Goal: Task Accomplishment & Management: Manage account settings

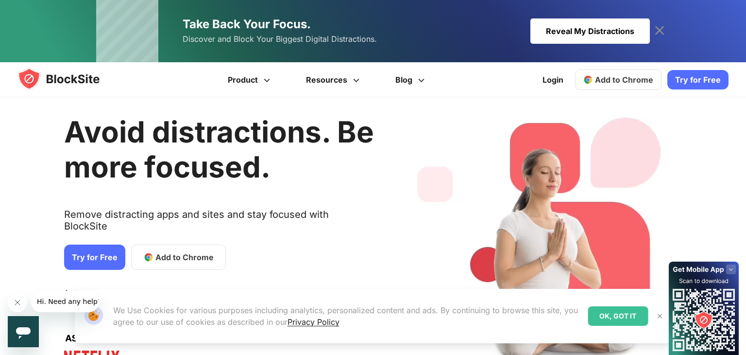
scroll to position [3, 0]
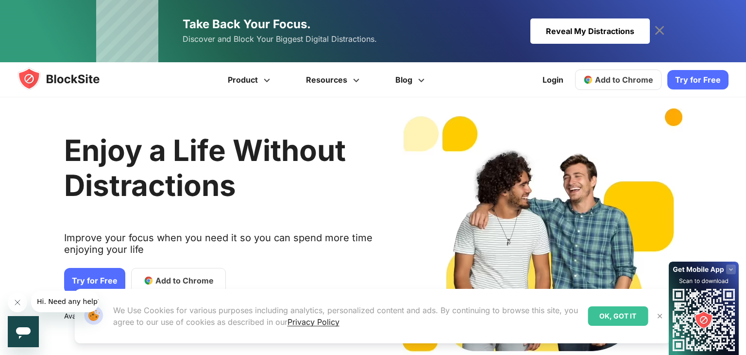
click at [660, 317] on img at bounding box center [660, 316] width 8 height 8
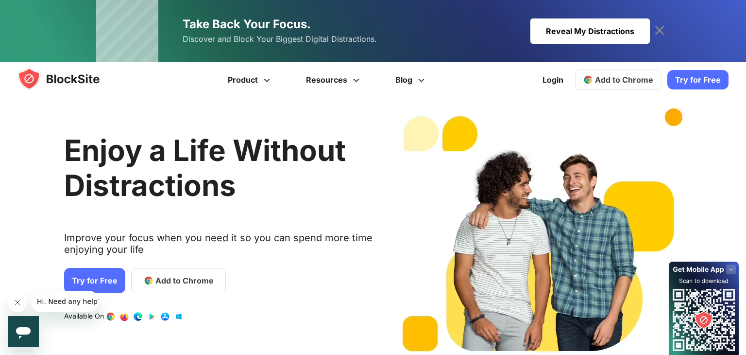
click at [179, 278] on span "Add to Chrome" at bounding box center [184, 280] width 58 height 12
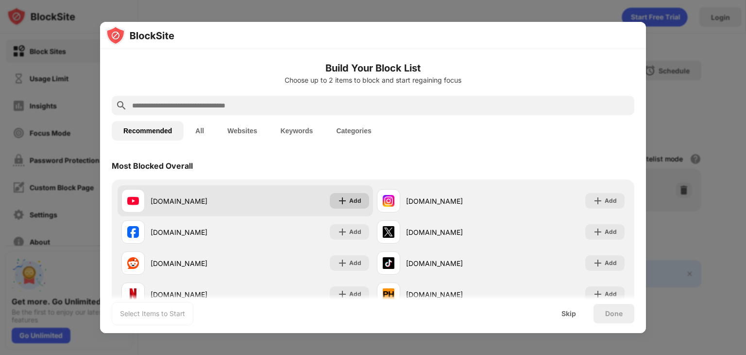
click at [357, 203] on div "Add" at bounding box center [355, 201] width 12 height 10
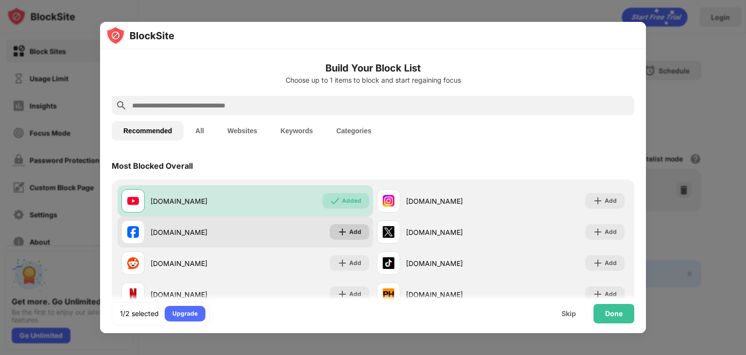
click at [352, 230] on div "Add" at bounding box center [355, 232] width 12 height 10
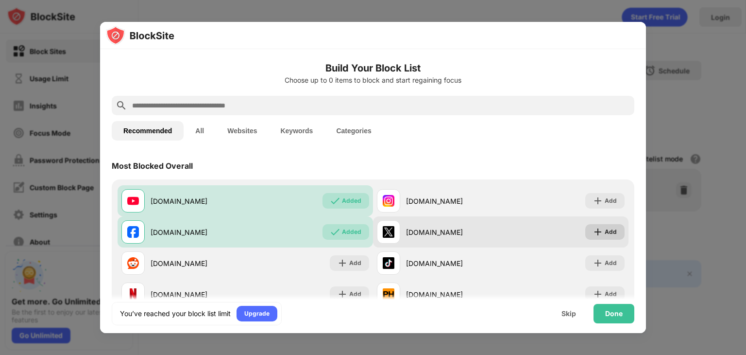
click at [594, 230] on img at bounding box center [598, 232] width 10 height 10
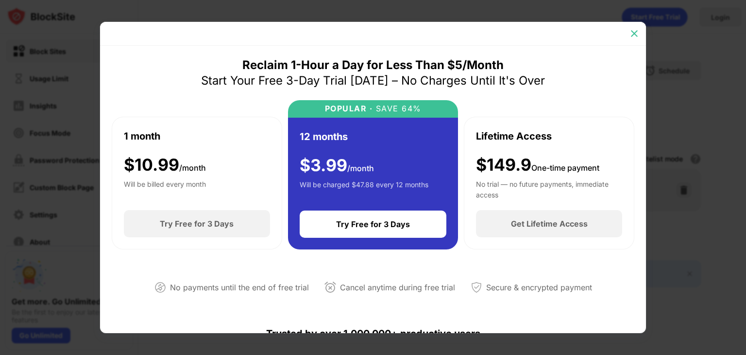
click at [634, 36] on img at bounding box center [634, 34] width 10 height 10
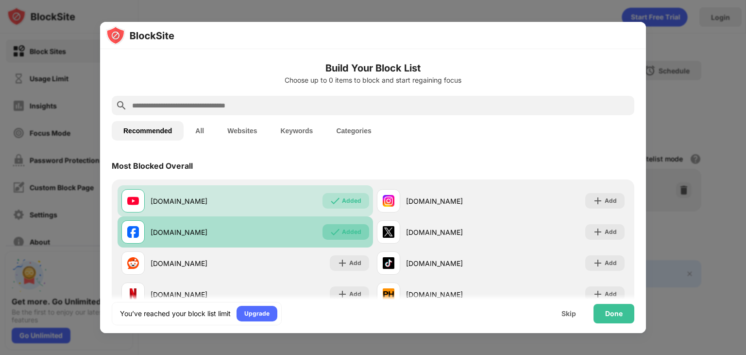
click at [355, 232] on div "Added" at bounding box center [351, 232] width 19 height 10
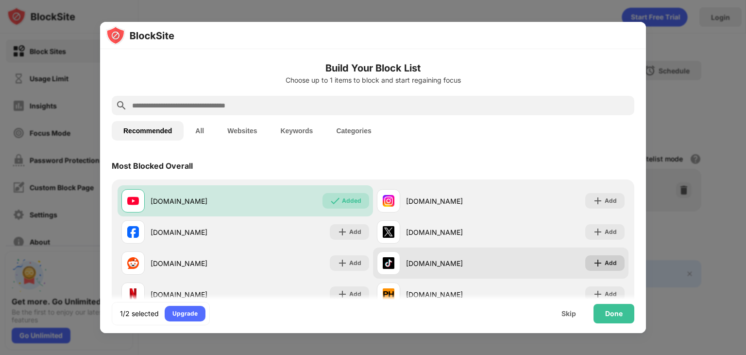
click at [617, 265] on div "Add" at bounding box center [604, 263] width 39 height 16
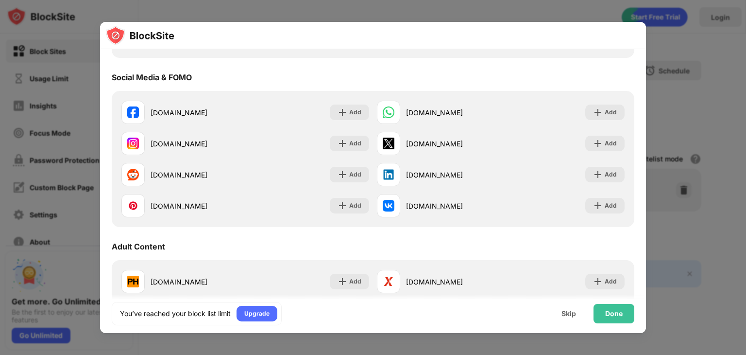
scroll to position [258, 0]
click at [611, 312] on div "Done" at bounding box center [613, 313] width 17 height 8
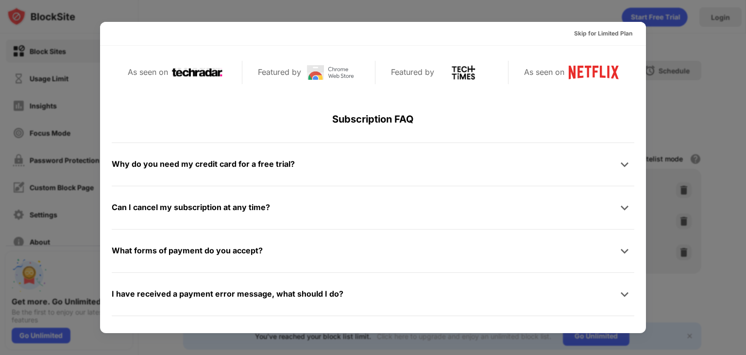
scroll to position [0, 0]
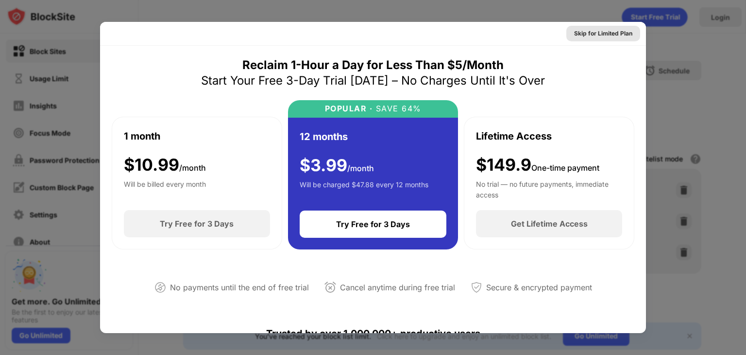
click at [600, 37] on div "Skip for Limited Plan" at bounding box center [603, 34] width 58 height 10
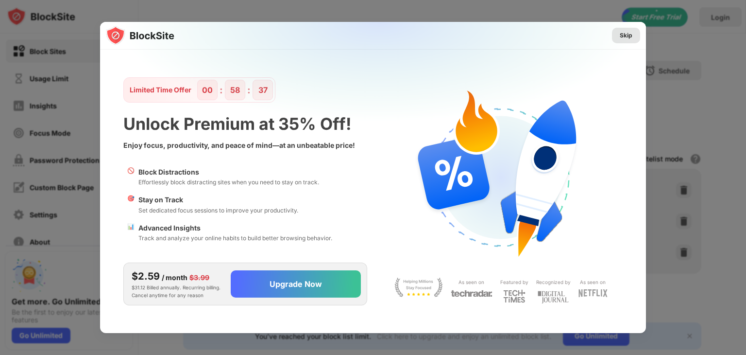
click at [631, 35] on div "Skip" at bounding box center [626, 36] width 13 height 10
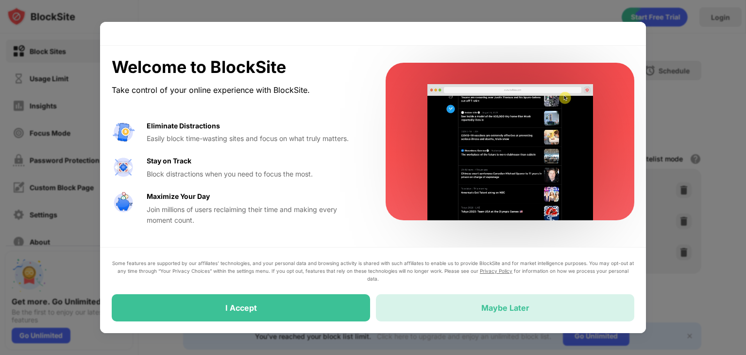
click at [520, 306] on div "Maybe Later" at bounding box center [505, 308] width 48 height 10
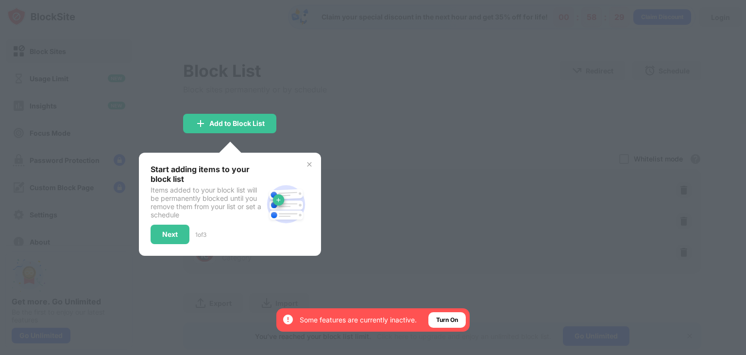
click at [331, 124] on div at bounding box center [373, 177] width 746 height 355
click at [308, 162] on img at bounding box center [309, 164] width 8 height 8
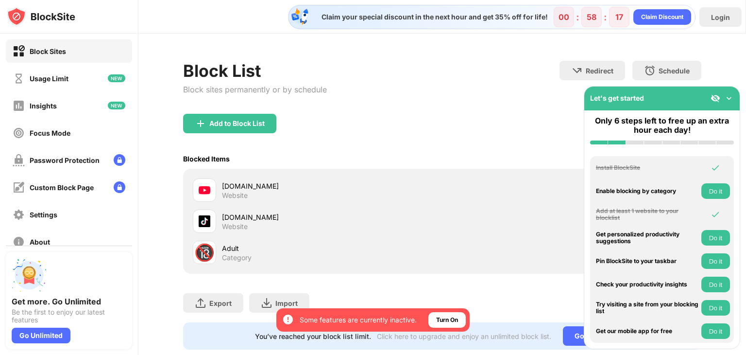
click at [728, 98] on img at bounding box center [729, 98] width 10 height 10
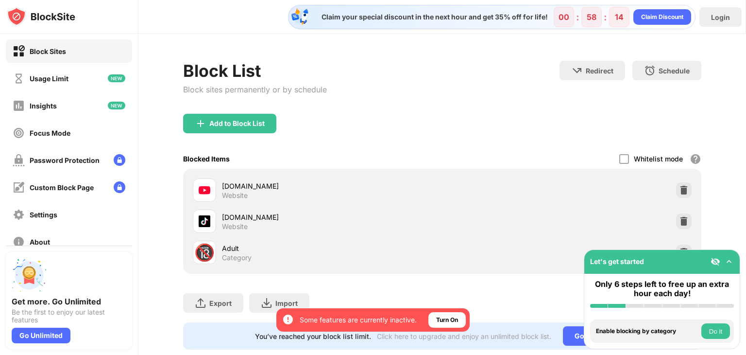
click at [713, 263] on img at bounding box center [716, 261] width 10 height 10
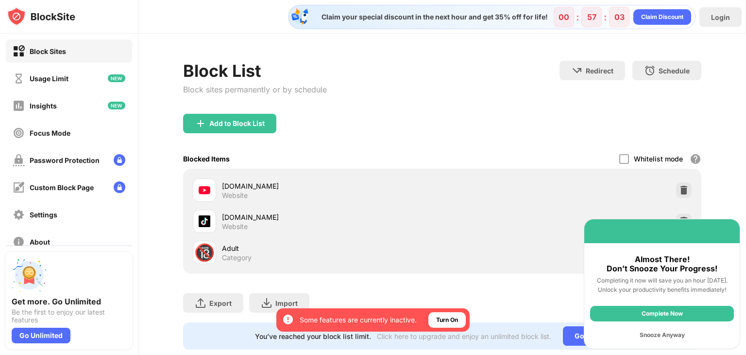
scroll to position [21, 0]
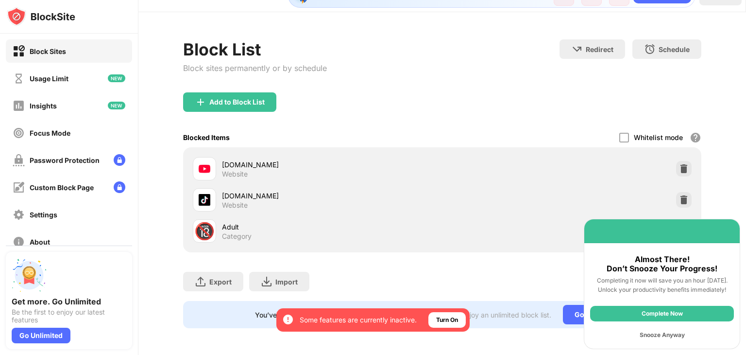
click at [663, 334] on div "Snooze Anyway" at bounding box center [662, 335] width 144 height 16
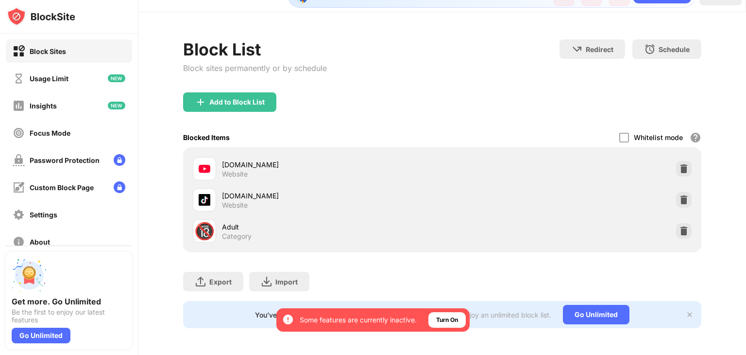
click at [688, 313] on img at bounding box center [690, 314] width 8 height 8
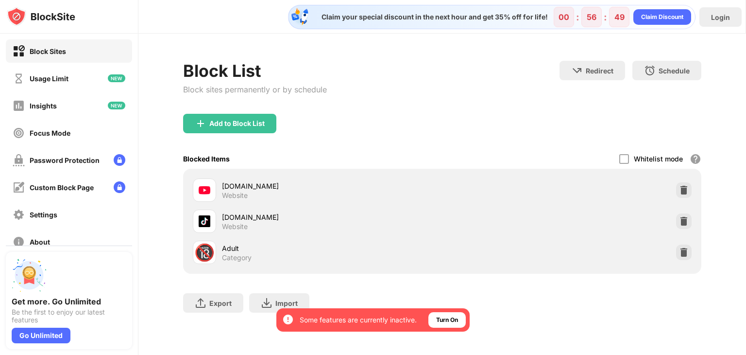
click at [59, 90] on div "Block Sites Usage Limit Insights Focus Mode Password Protection Custom Block Pa…" at bounding box center [69, 146] width 138 height 225
click at [62, 82] on div "Usage Limit" at bounding box center [41, 78] width 56 height 12
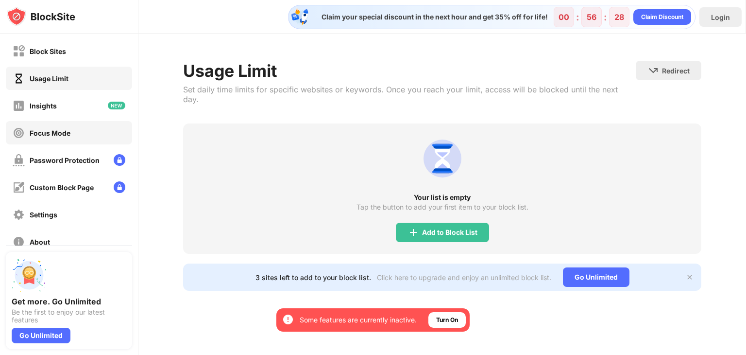
click at [53, 130] on div "Focus Mode" at bounding box center [50, 133] width 41 height 8
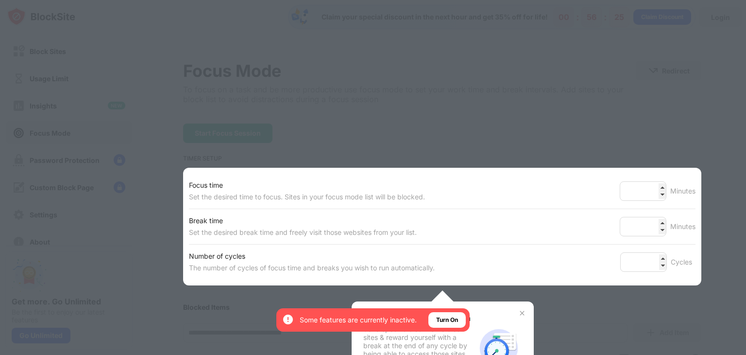
click at [382, 147] on div at bounding box center [373, 177] width 746 height 355
click at [154, 152] on div at bounding box center [373, 177] width 746 height 355
click at [524, 311] on img at bounding box center [522, 313] width 8 height 8
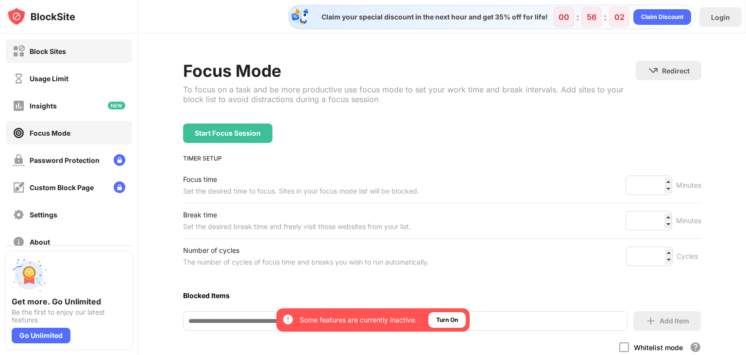
click at [55, 52] on div "Block Sites" at bounding box center [48, 51] width 36 height 8
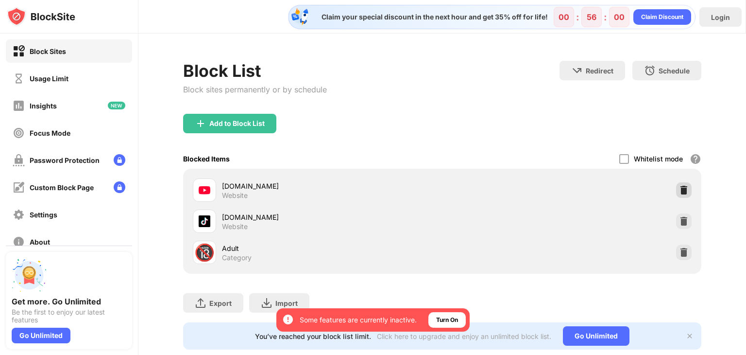
click at [677, 189] on div at bounding box center [684, 190] width 16 height 16
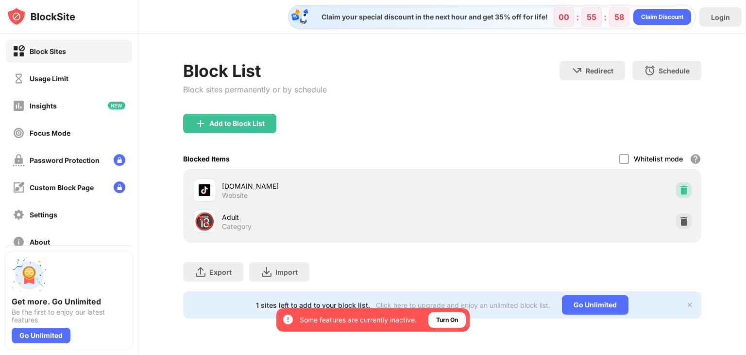
click at [680, 193] on img at bounding box center [684, 190] width 10 height 10
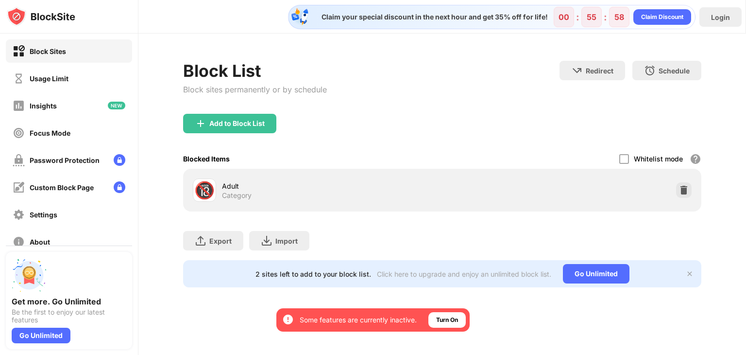
click at [681, 192] on img at bounding box center [684, 190] width 10 height 10
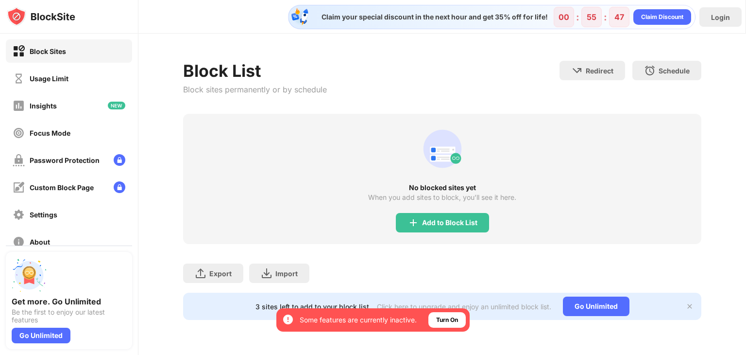
click at [690, 307] on img at bounding box center [690, 306] width 8 height 8
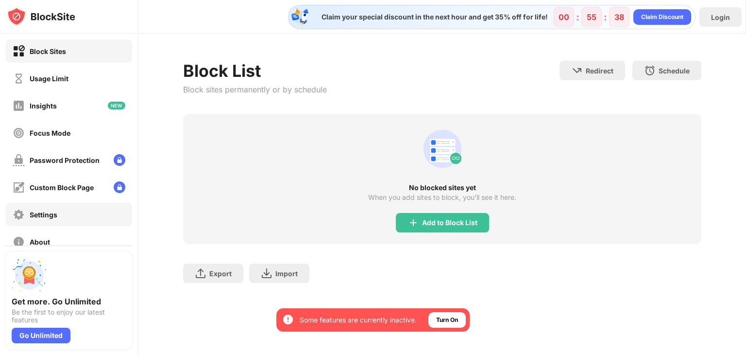
click at [49, 214] on div "Settings" at bounding box center [44, 214] width 28 height 8
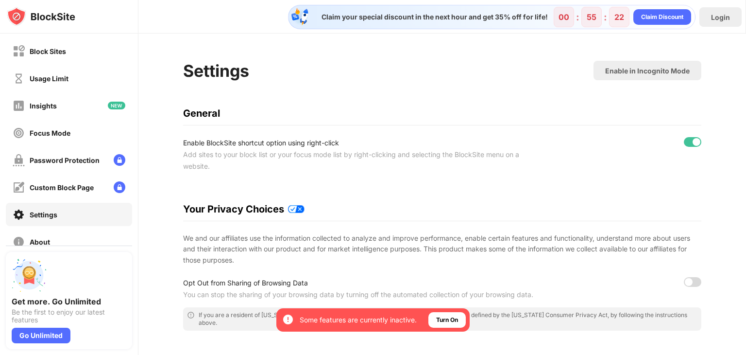
click at [56, 18] on img at bounding box center [41, 16] width 68 height 19
click at [48, 17] on img at bounding box center [41, 16] width 68 height 19
click at [68, 76] on div "Usage Limit" at bounding box center [49, 78] width 39 height 8
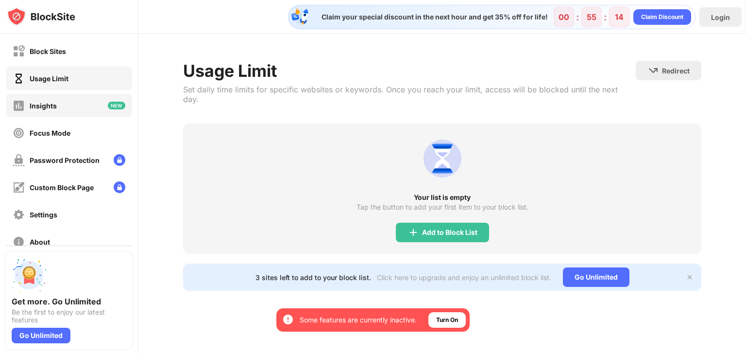
click at [54, 108] on div "Insights" at bounding box center [43, 106] width 27 height 8
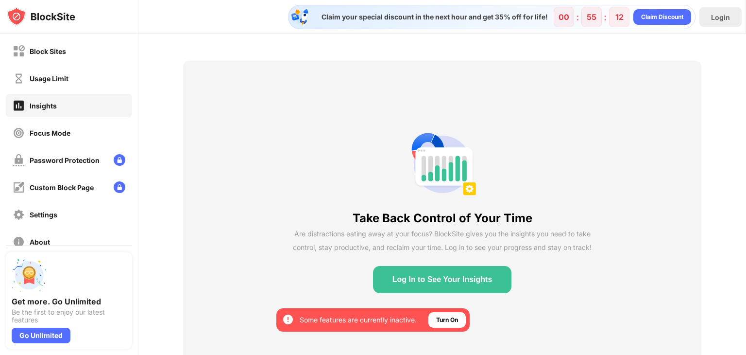
scroll to position [33, 0]
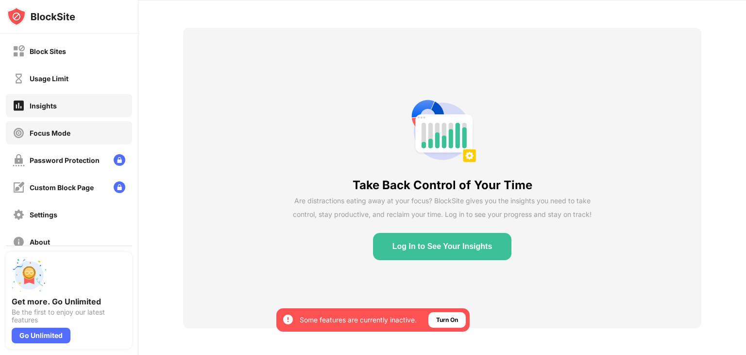
click at [62, 138] on div "Focus Mode" at bounding box center [42, 133] width 58 height 12
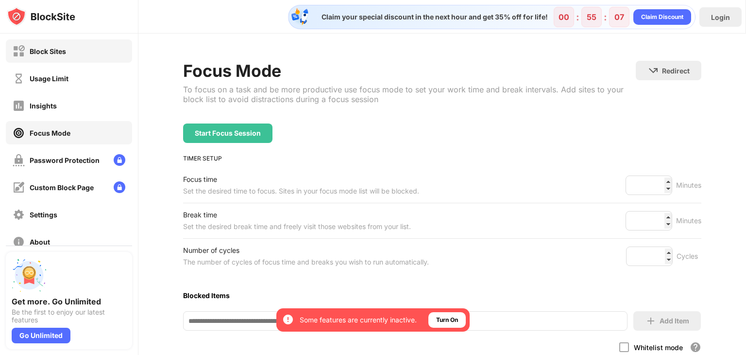
click at [52, 47] on div "Block Sites" at bounding box center [48, 51] width 36 height 8
